Goal: Information Seeking & Learning: Learn about a topic

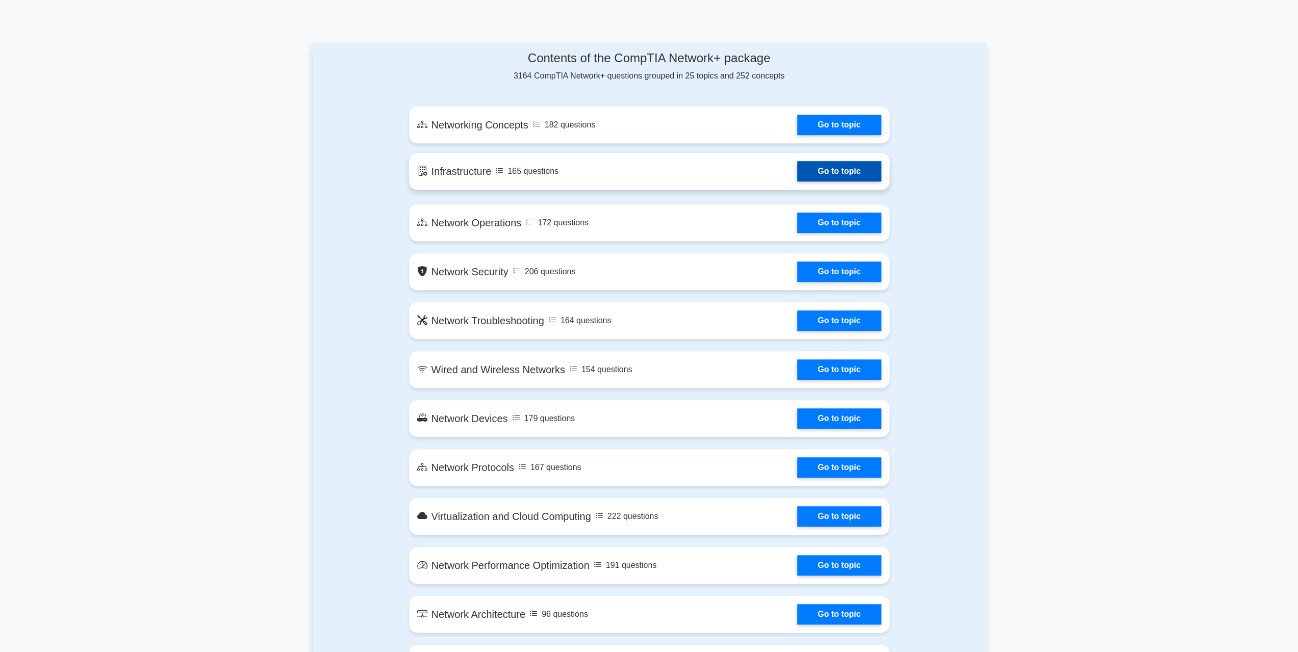
scroll to position [510, 0]
click at [834, 320] on link "Go to topic" at bounding box center [839, 318] width 84 height 20
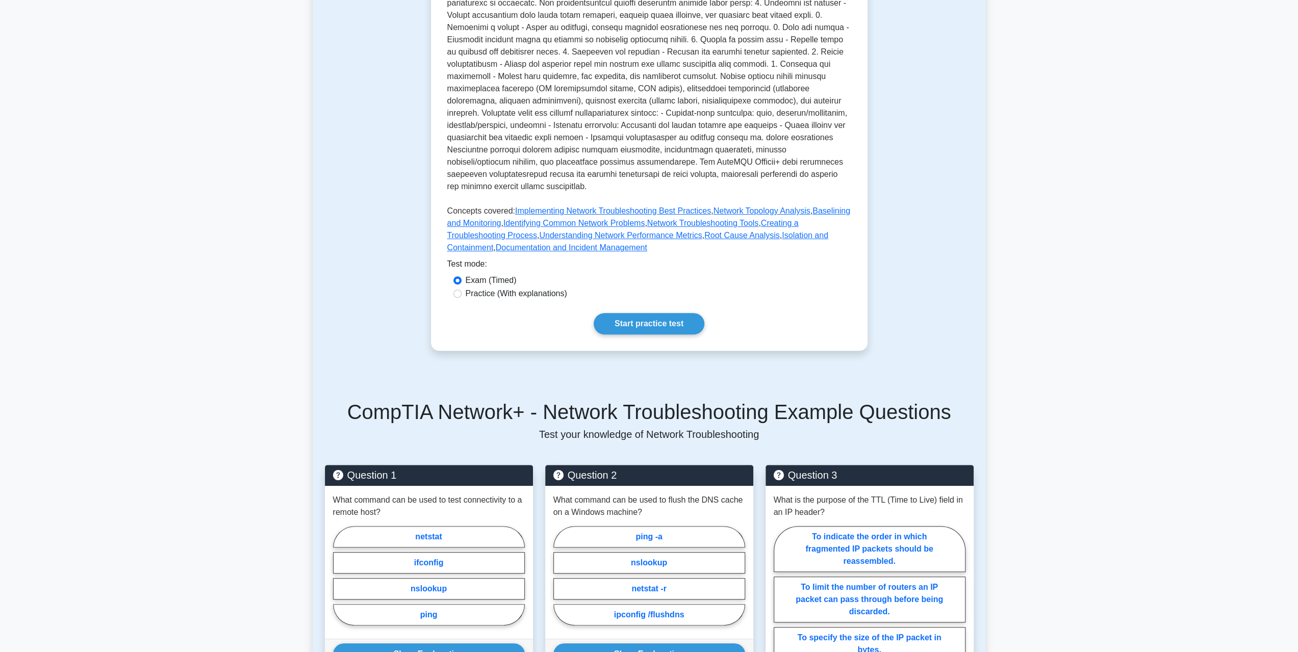
scroll to position [459, 0]
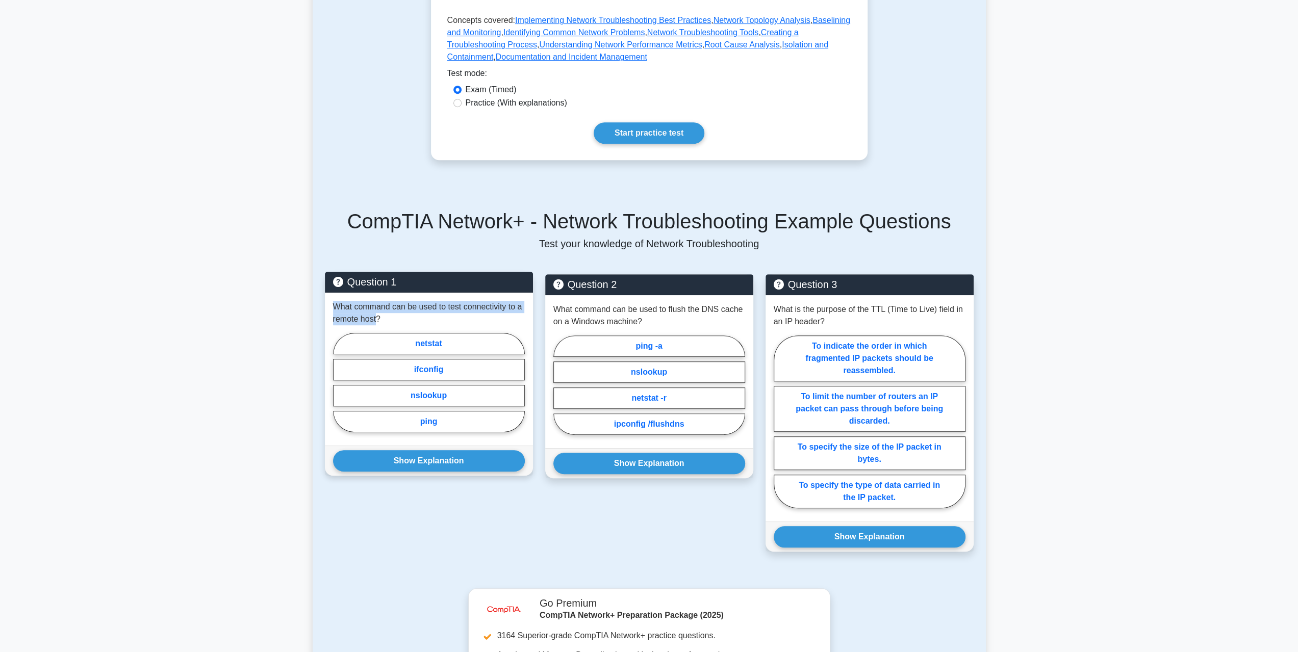
drag, startPoint x: 378, startPoint y: 308, endPoint x: 333, endPoint y: 295, distance: 47.1
click at [333, 301] on p "What command can be used to test connectivity to a remote host?" at bounding box center [429, 313] width 192 height 24
copy p "What command can be used to test connectivity to a remote host"
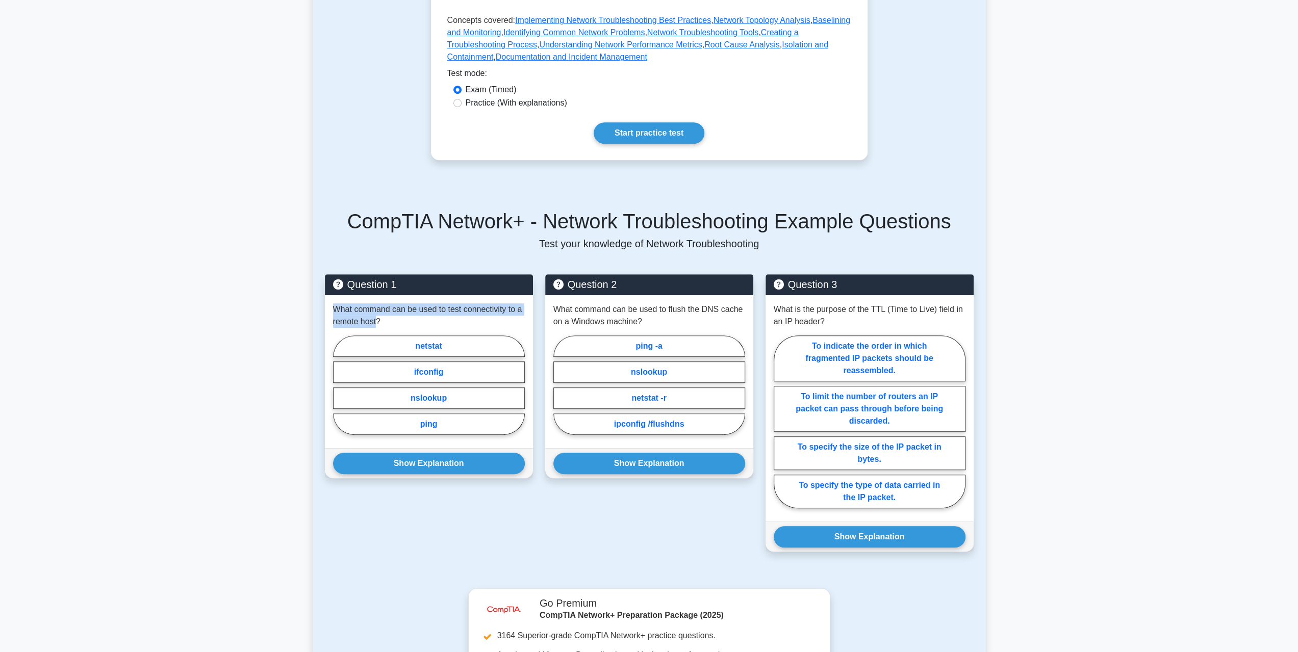
drag, startPoint x: 409, startPoint y: 329, endPoint x: 434, endPoint y: 485, distance: 157.1
click at [434, 484] on div "Question 1 What command can be used to test connectivity to a remote host? nets…" at bounding box center [429, 419] width 220 height 290
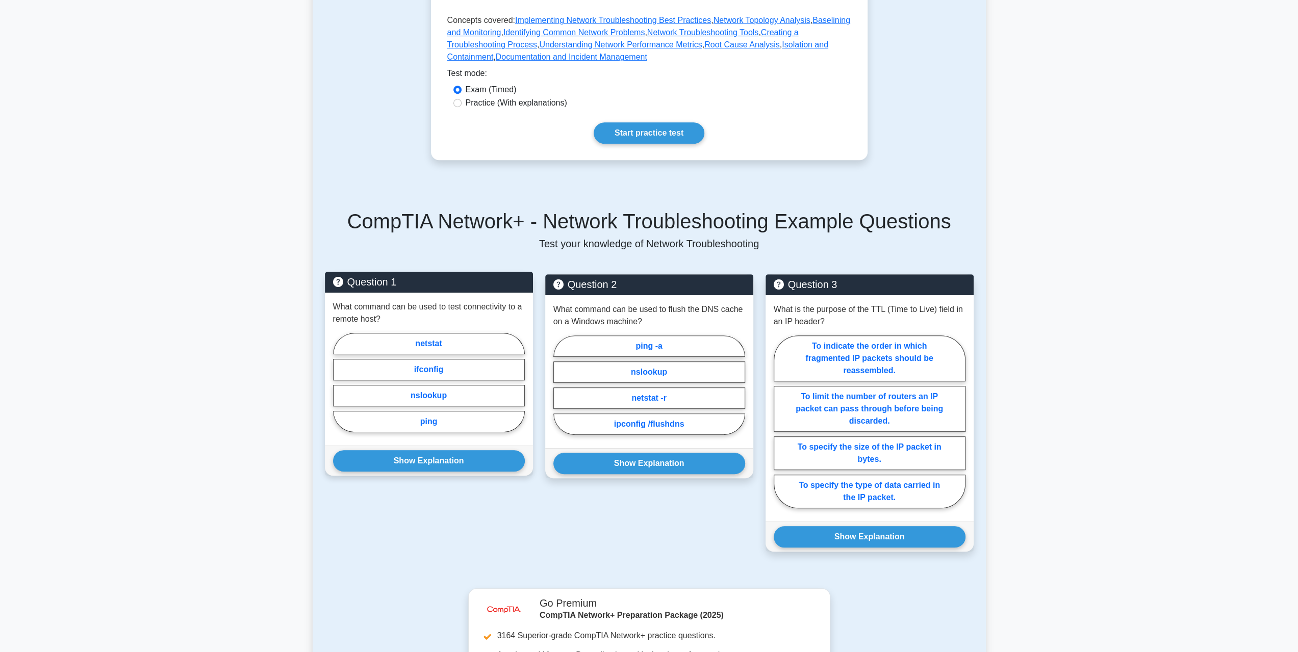
drag, startPoint x: 452, startPoint y: 476, endPoint x: 414, endPoint y: 311, distance: 170.0
click at [414, 311] on div "Question 1 What command can be used to test connectivity to a remote host? nets…" at bounding box center [429, 419] width 220 height 290
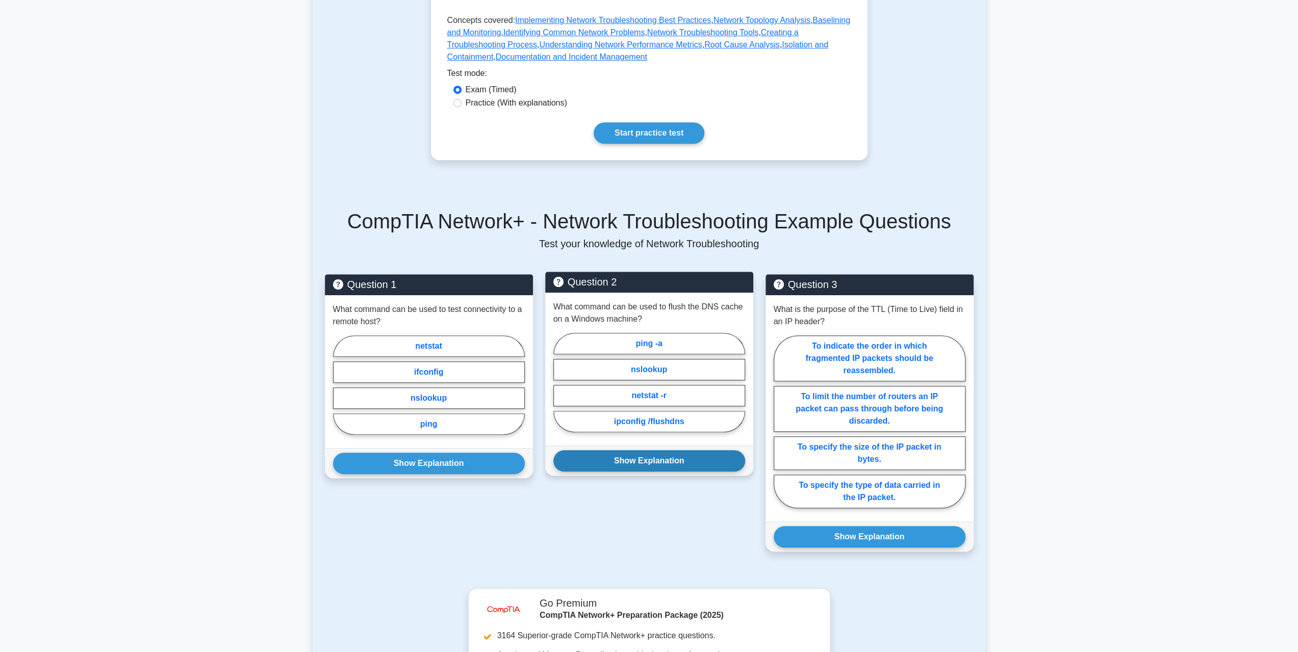
click at [626, 450] on button "Show Explanation" at bounding box center [649, 460] width 192 height 21
